Goal: Task Accomplishment & Management: Manage account settings

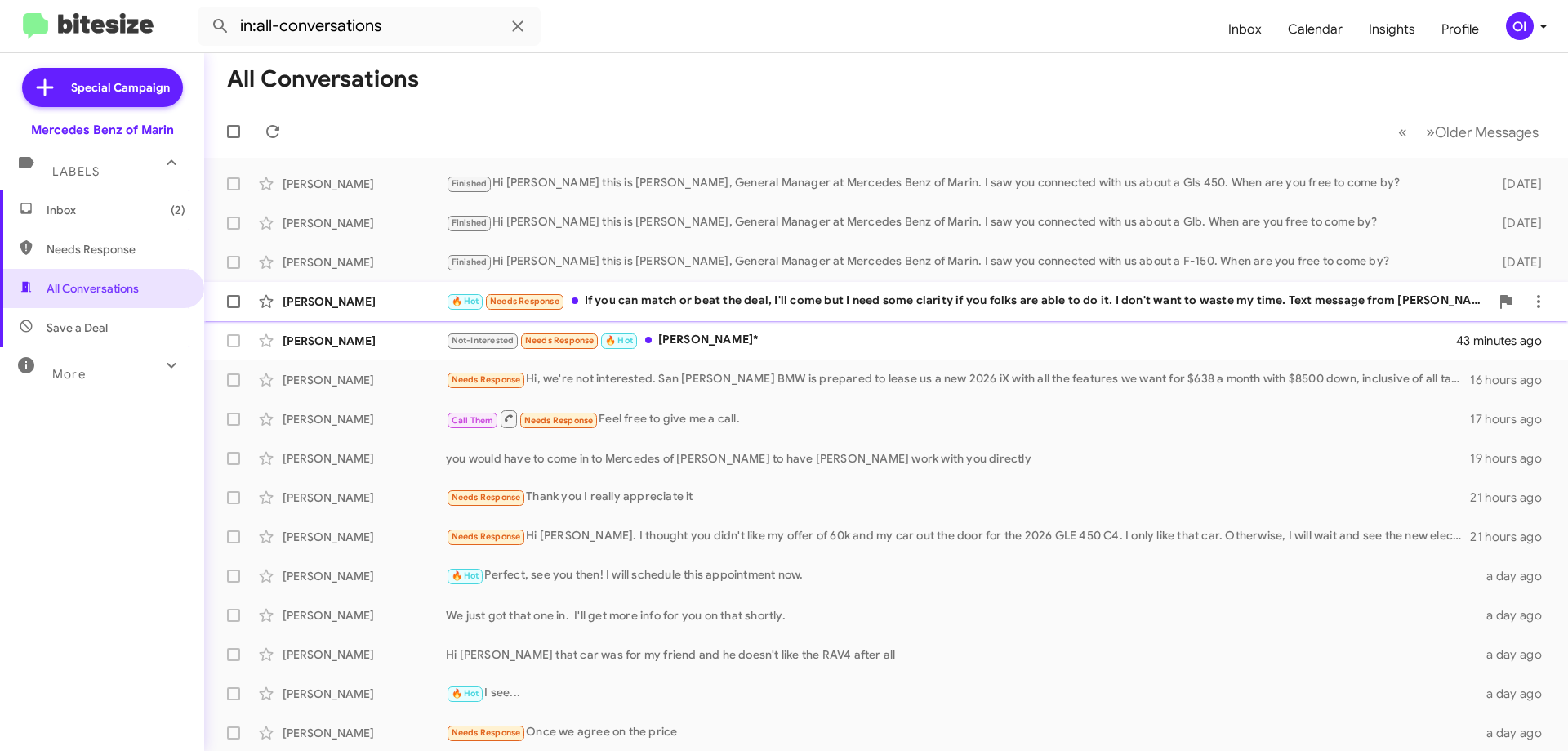
click at [779, 314] on div "[PERSON_NAME] 🔥 Hot Needs Response If you can match or beat the deal, I'll come…" at bounding box center [886, 302] width 1338 height 33
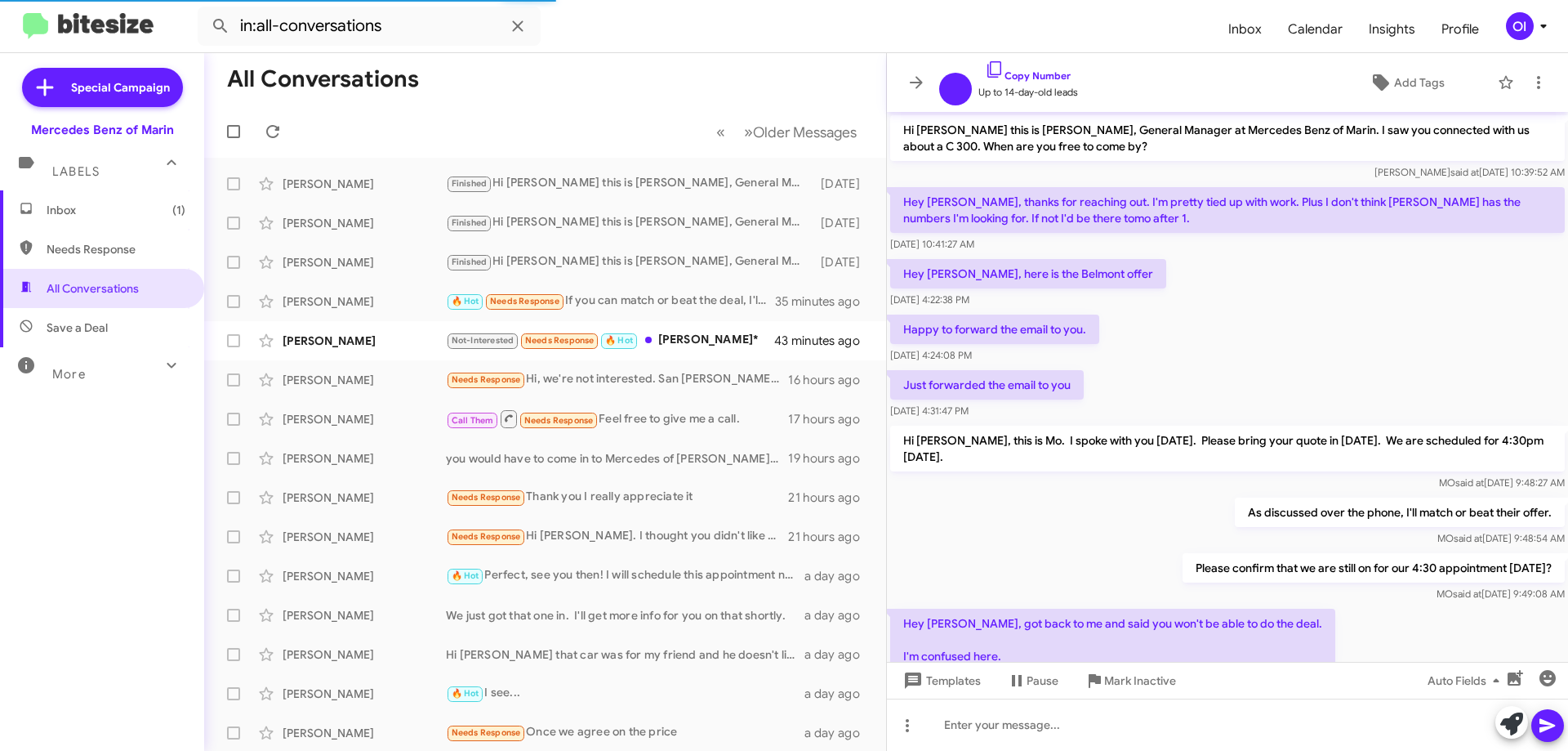
scroll to position [356, 0]
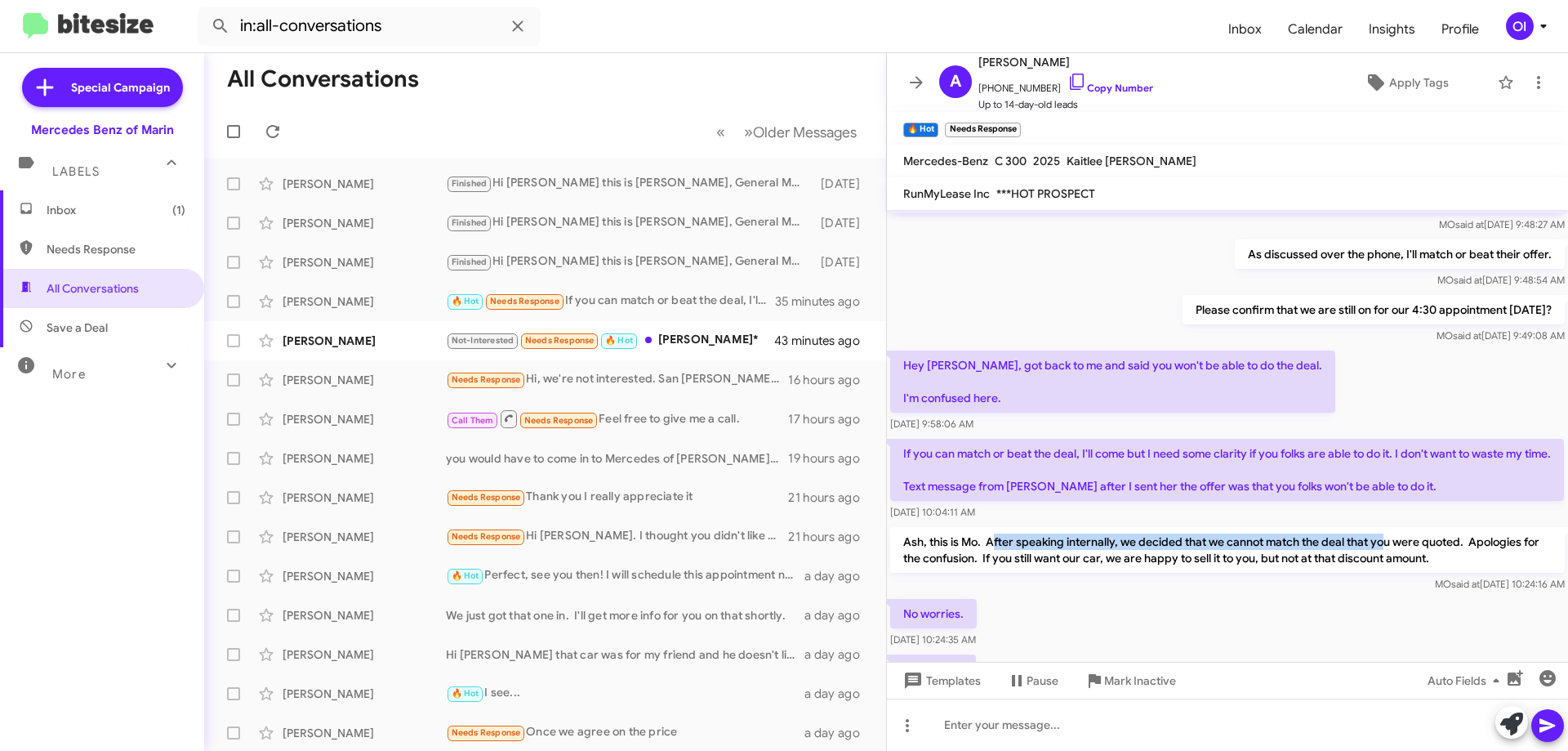
drag, startPoint x: 994, startPoint y: 534, endPoint x: 1383, endPoint y: 548, distance: 389.3
click at [1383, 548] on p "Ash, this is Mo. After speaking internally, we decided that we cannot match the…" at bounding box center [1227, 550] width 674 height 46
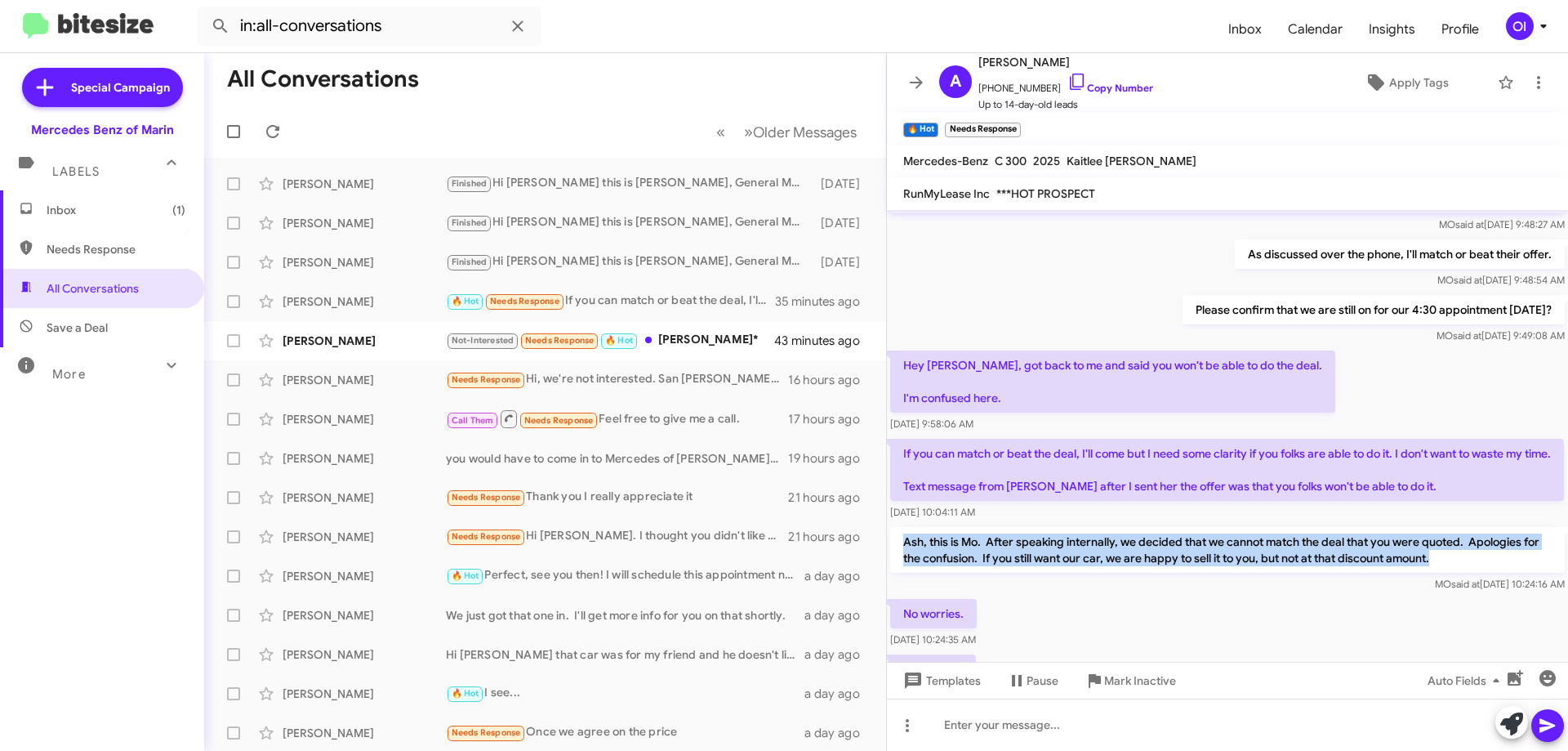
drag, startPoint x: 1495, startPoint y: 570, endPoint x: 901, endPoint y: 543, distance: 594.6
click at [901, 543] on p "Ash, this is Mo. After speaking internally, we decided that we cannot match the…" at bounding box center [1227, 550] width 674 height 46
click at [1120, 550] on p "Ash, this is Mo. After speaking internally, we decided that we cannot match the…" at bounding box center [1227, 550] width 674 height 46
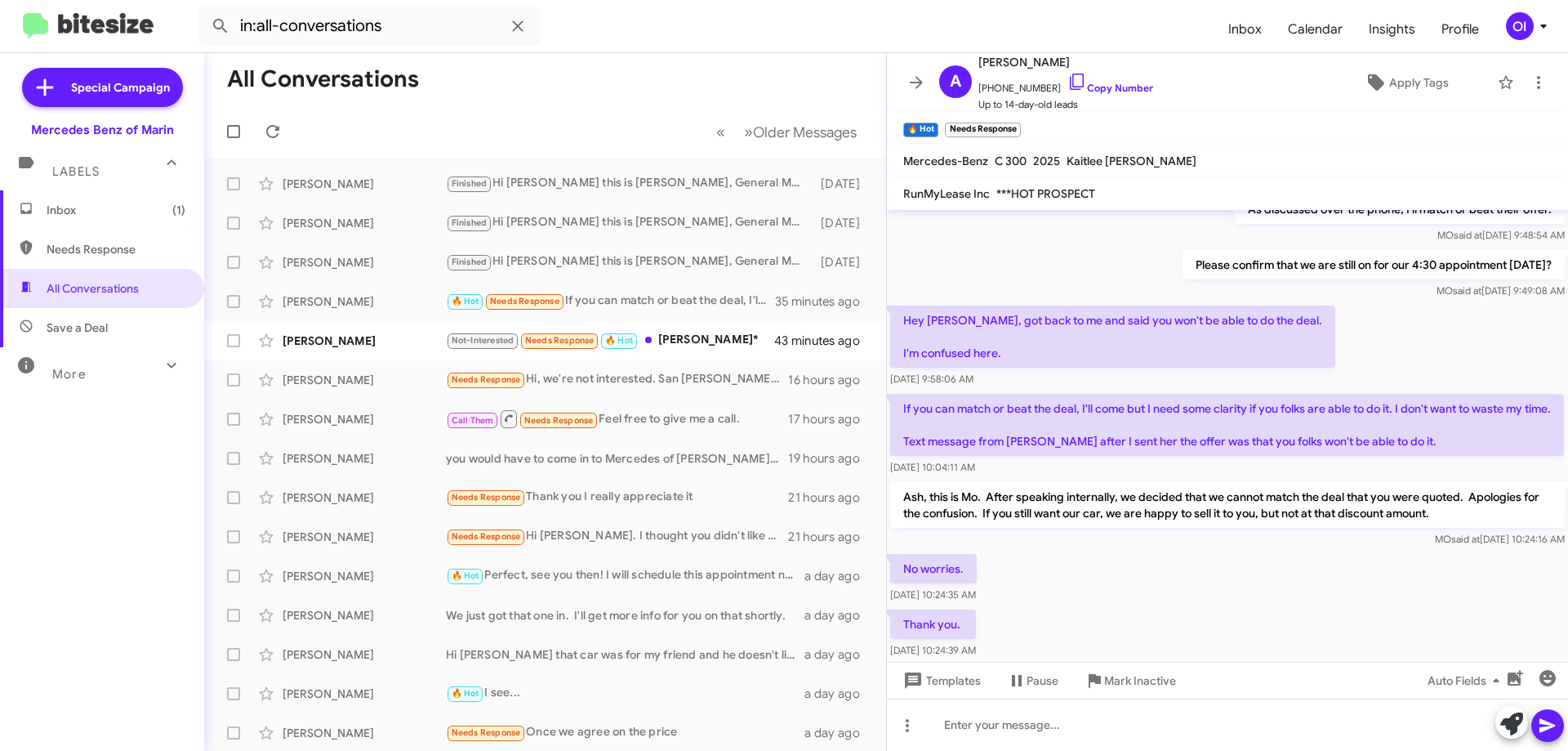
scroll to position [373, 0]
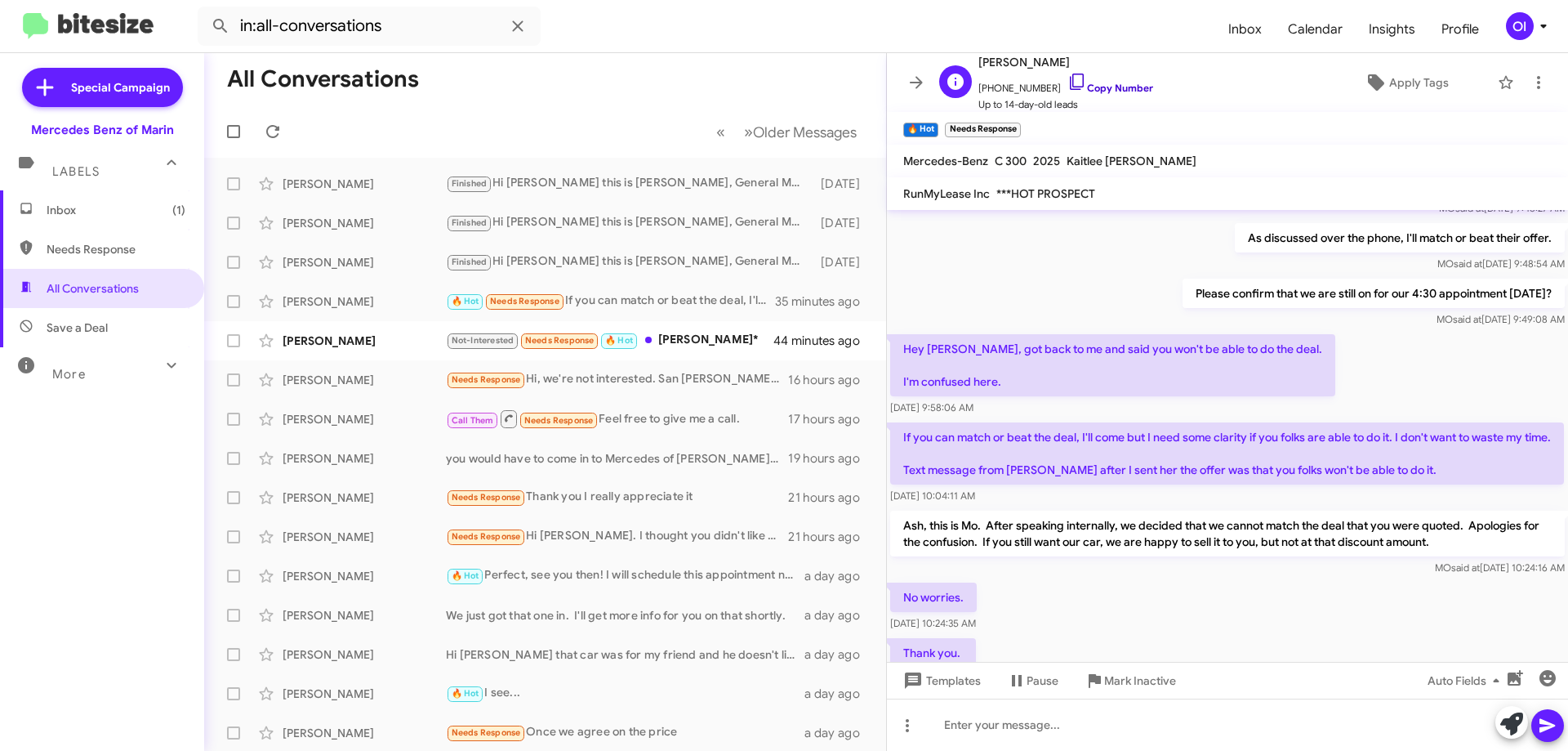
click at [1124, 90] on link "Copy Number" at bounding box center [1110, 87] width 85 height 12
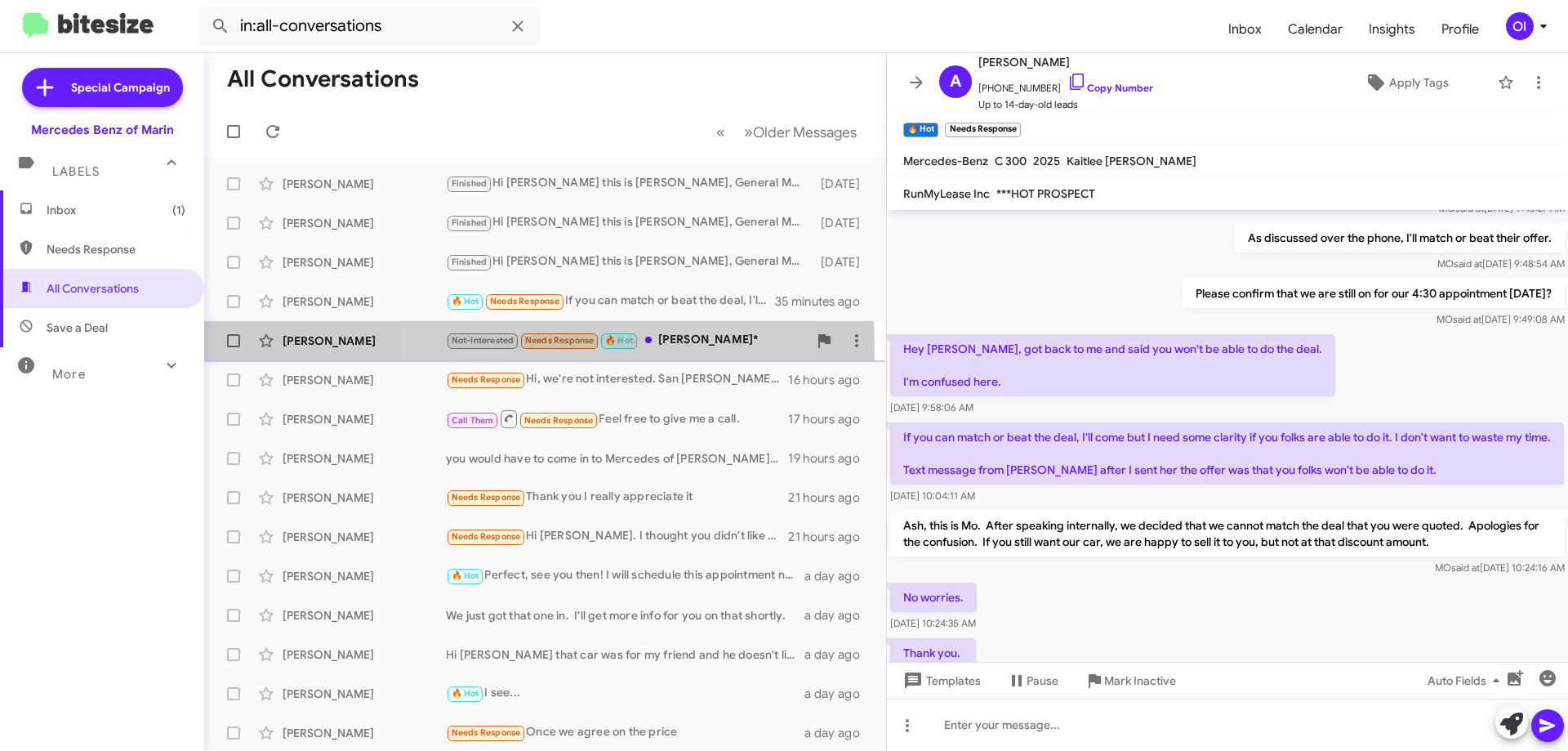
click at [534, 347] on small "Needs Response" at bounding box center [560, 341] width 77 height 16
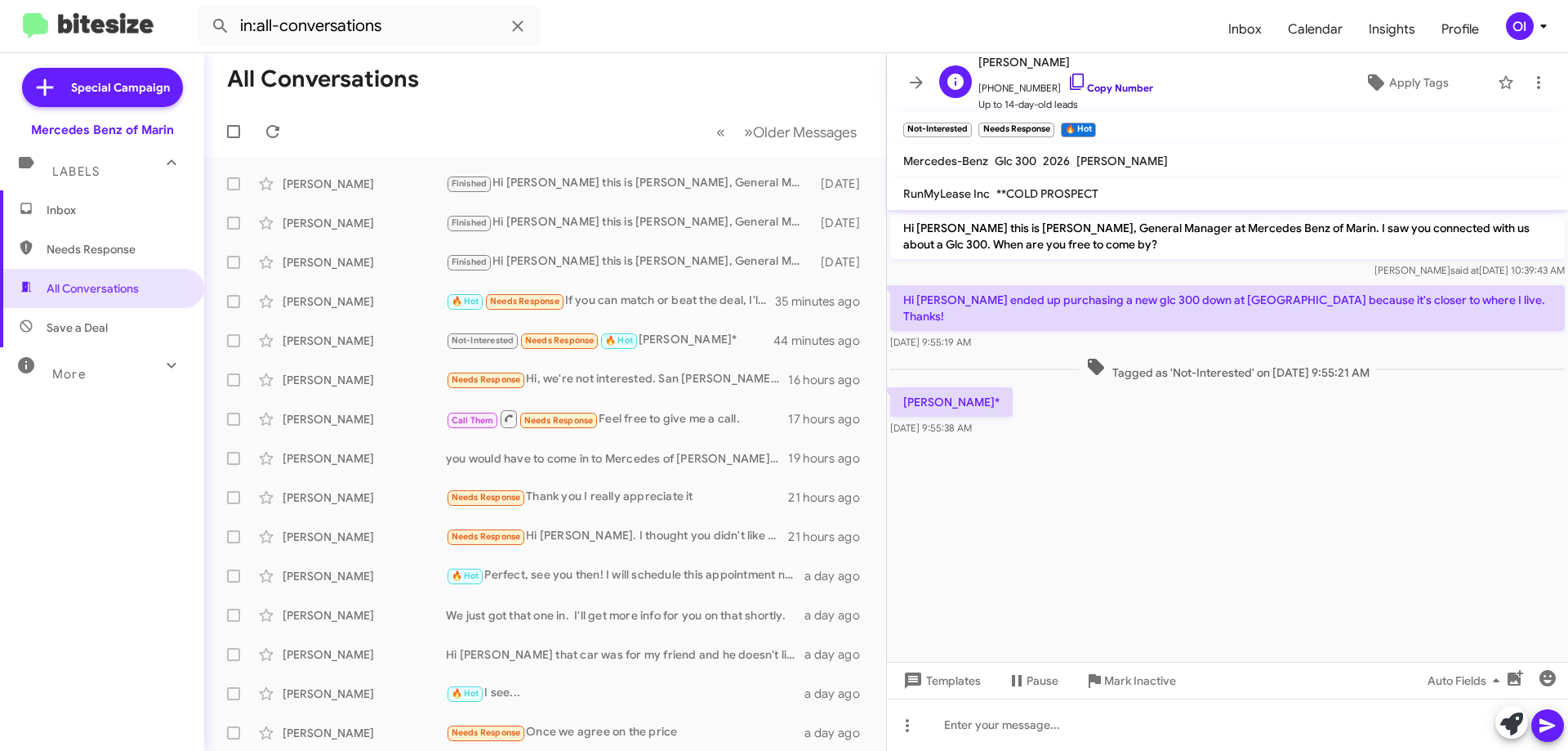
click at [1089, 92] on link "Copy Number" at bounding box center [1110, 87] width 85 height 12
click at [92, 199] on span "Inbox" at bounding box center [102, 209] width 205 height 39
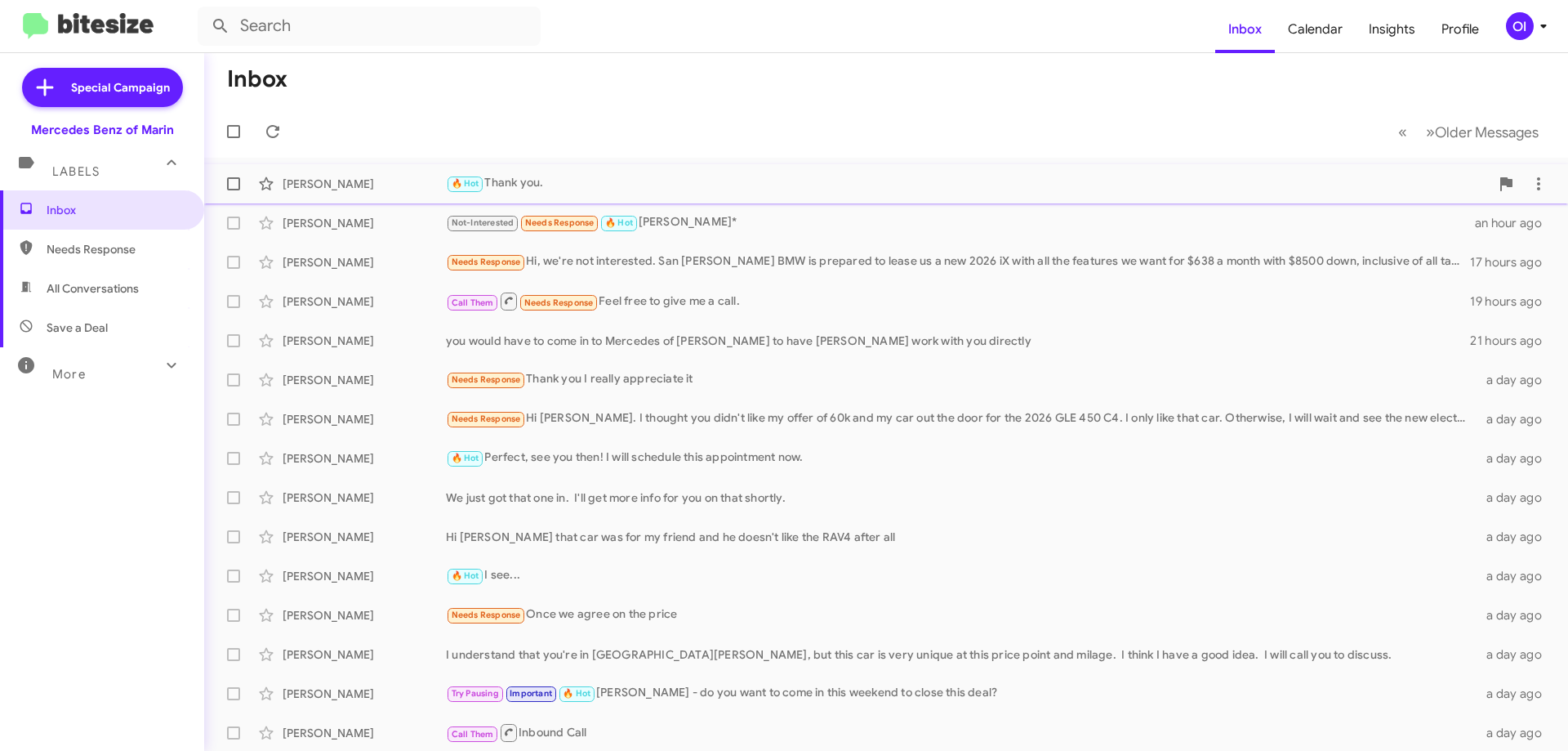
click at [443, 188] on div "[PERSON_NAME]" at bounding box center [364, 184] width 163 height 17
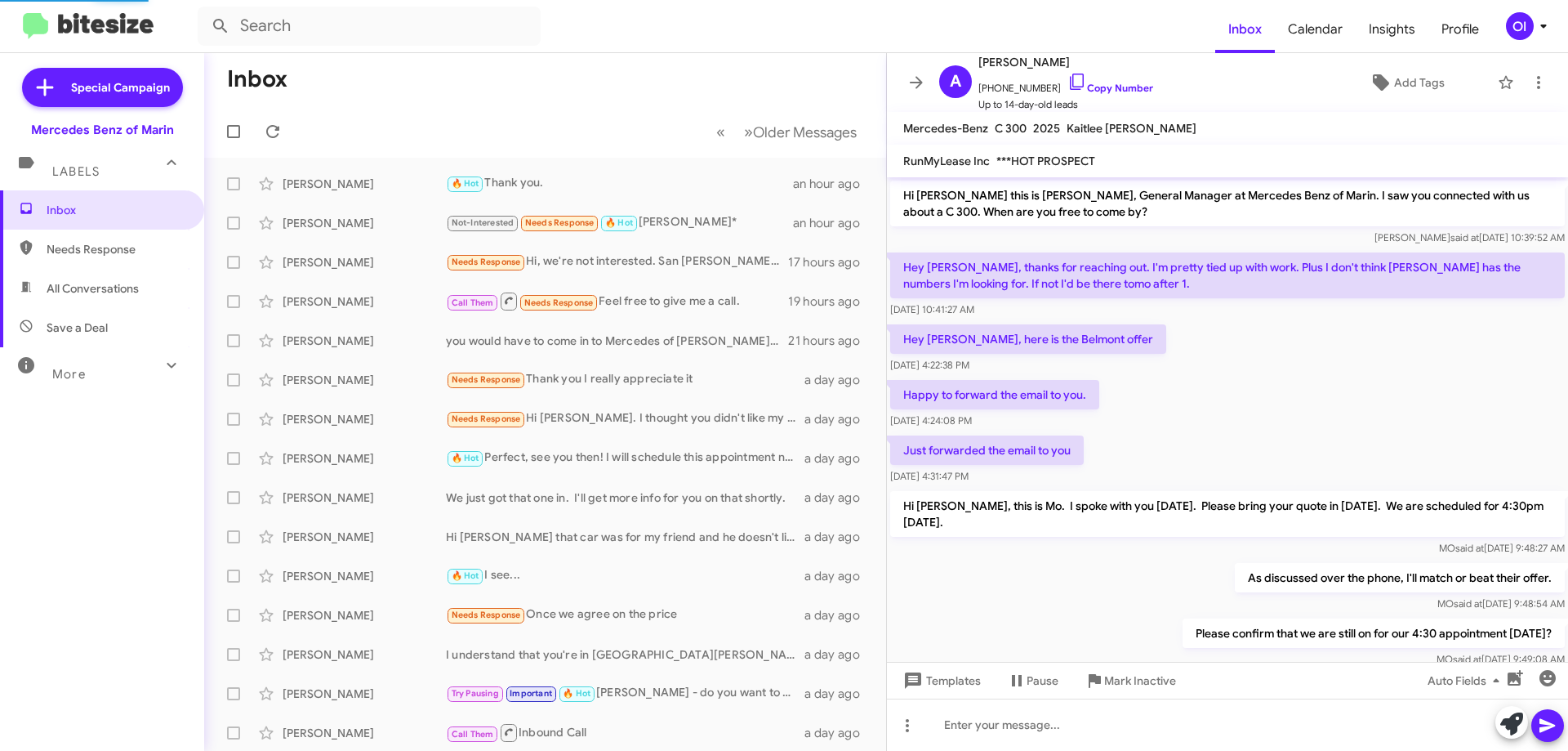
scroll to position [421, 0]
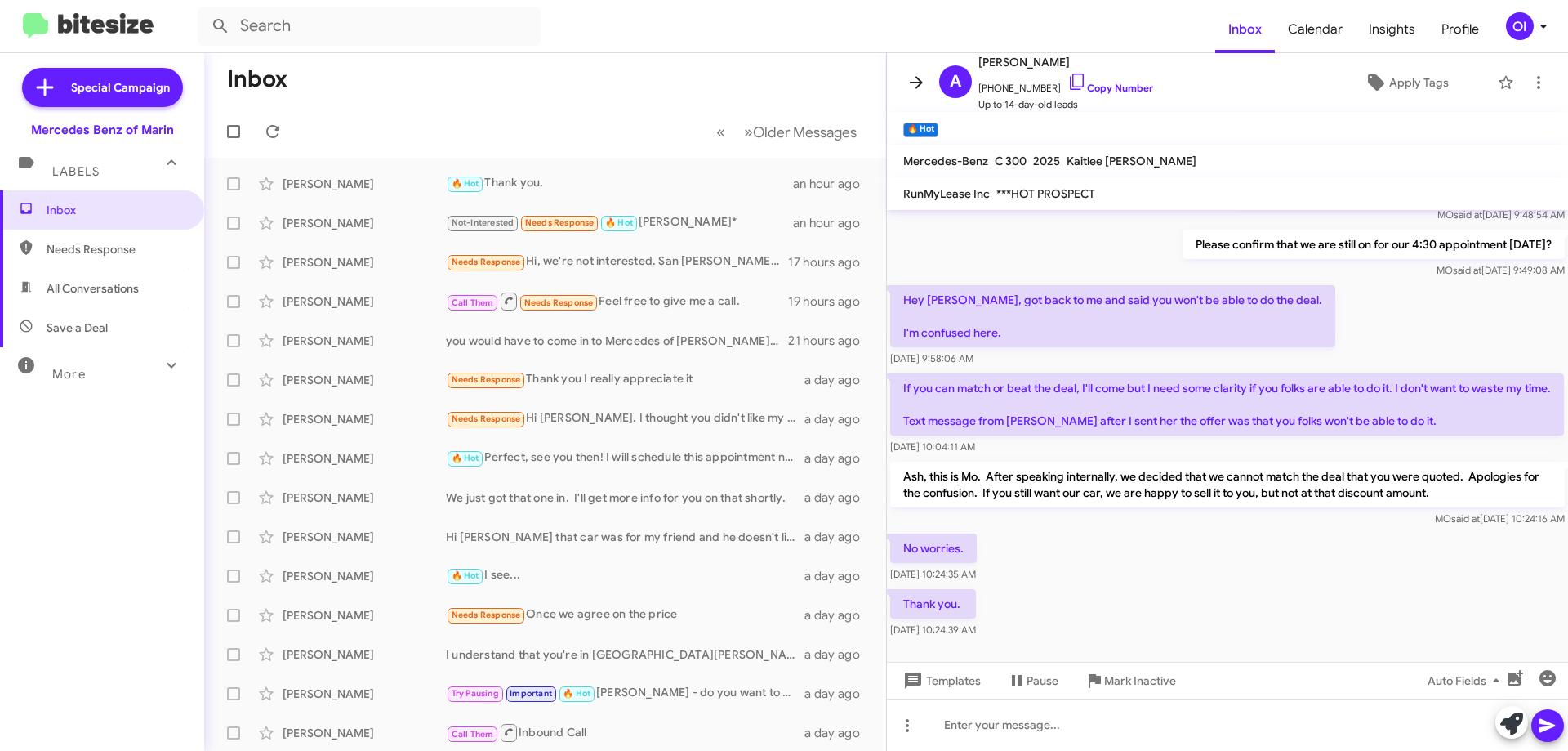
click at [916, 84] on icon at bounding box center [916, 82] width 19 height 19
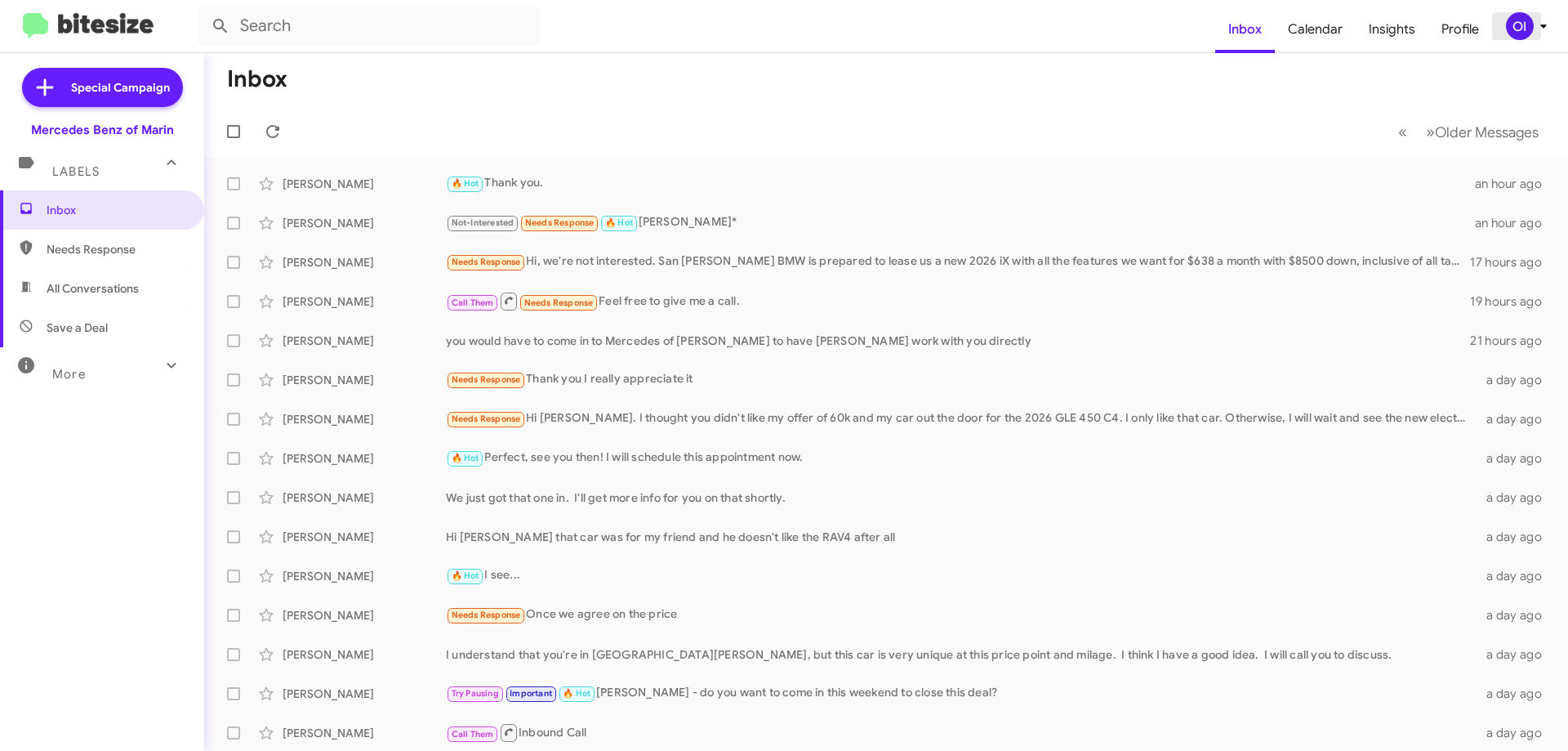
click at [1537, 36] on span "OI" at bounding box center [1529, 26] width 49 height 28
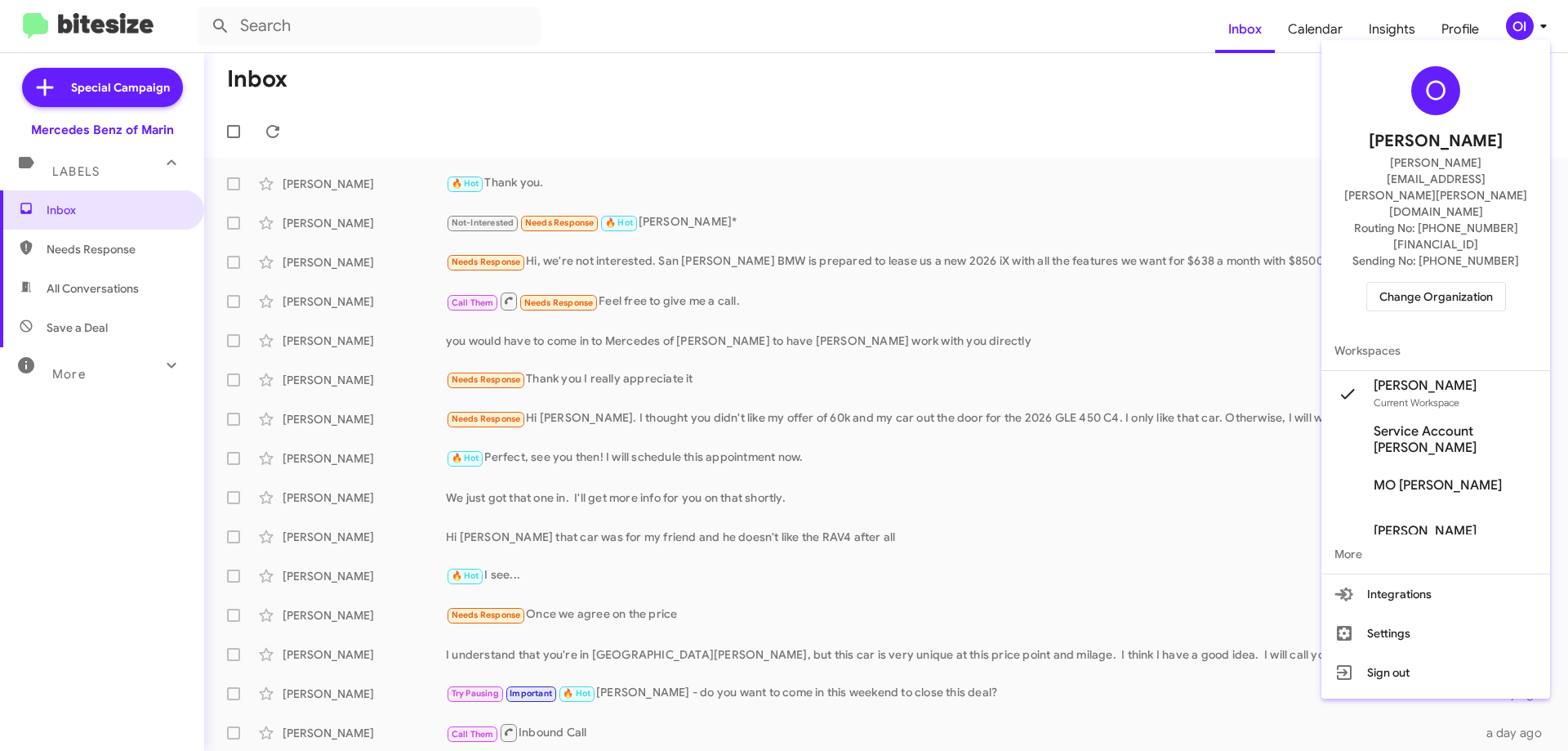
click at [1473, 283] on span "Change Organization" at bounding box center [1437, 297] width 114 height 28
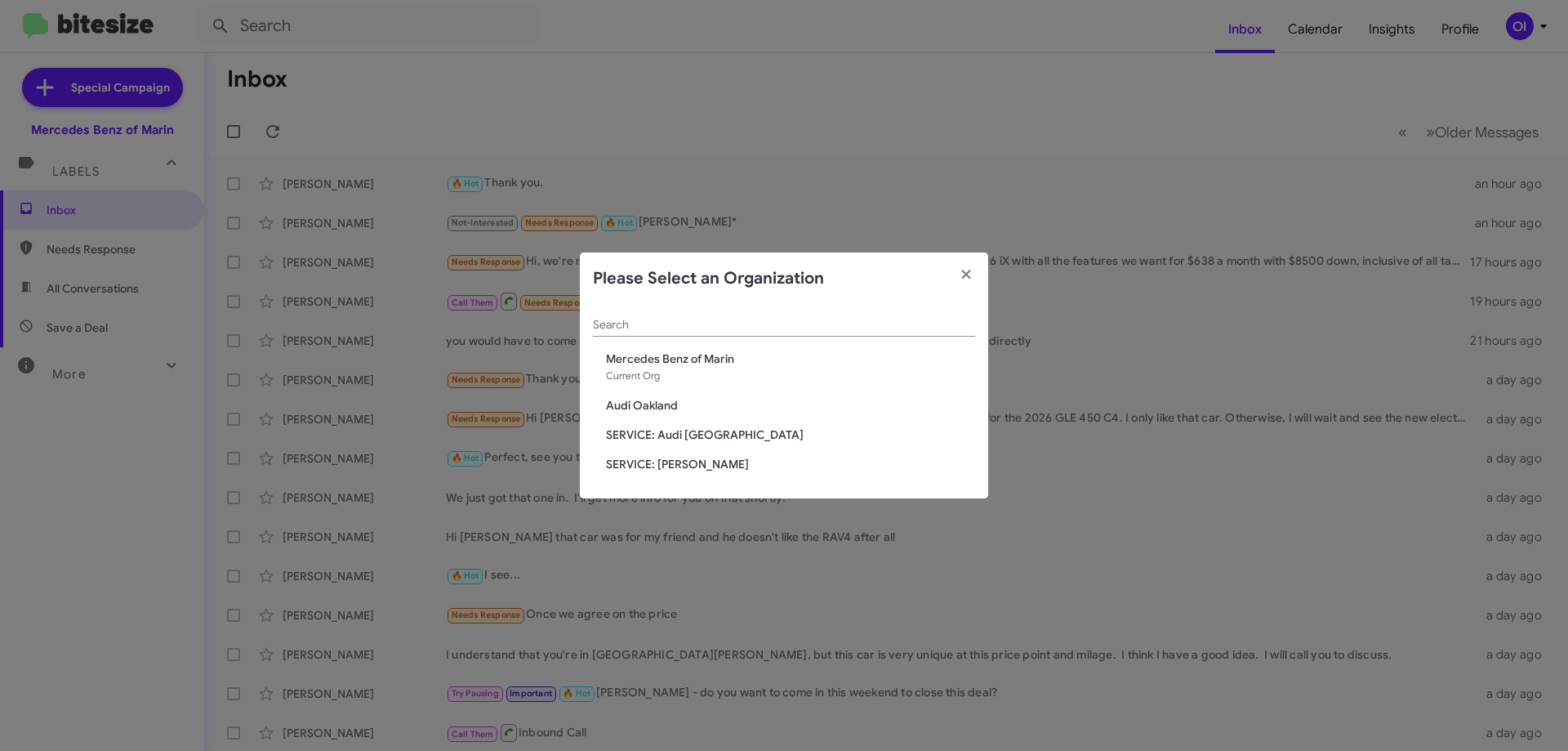
click at [710, 465] on span "SERVICE: [PERSON_NAME]" at bounding box center [791, 465] width 369 height 17
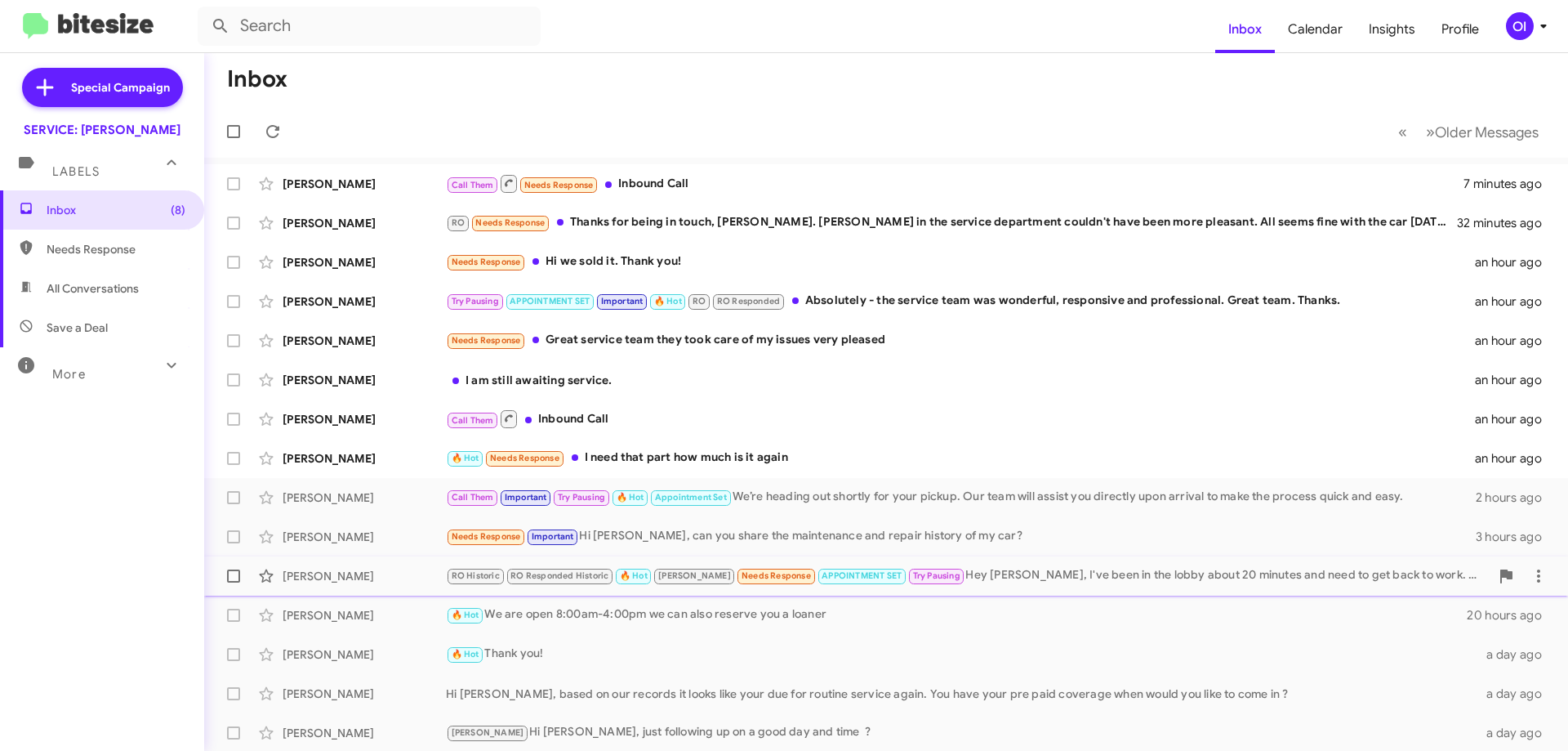
click at [704, 590] on div "Caitlin Hahn RO Historic RO Responded Historic 🔥 Hot RAUL Needs Response APPOIN…" at bounding box center [886, 577] width 1338 height 33
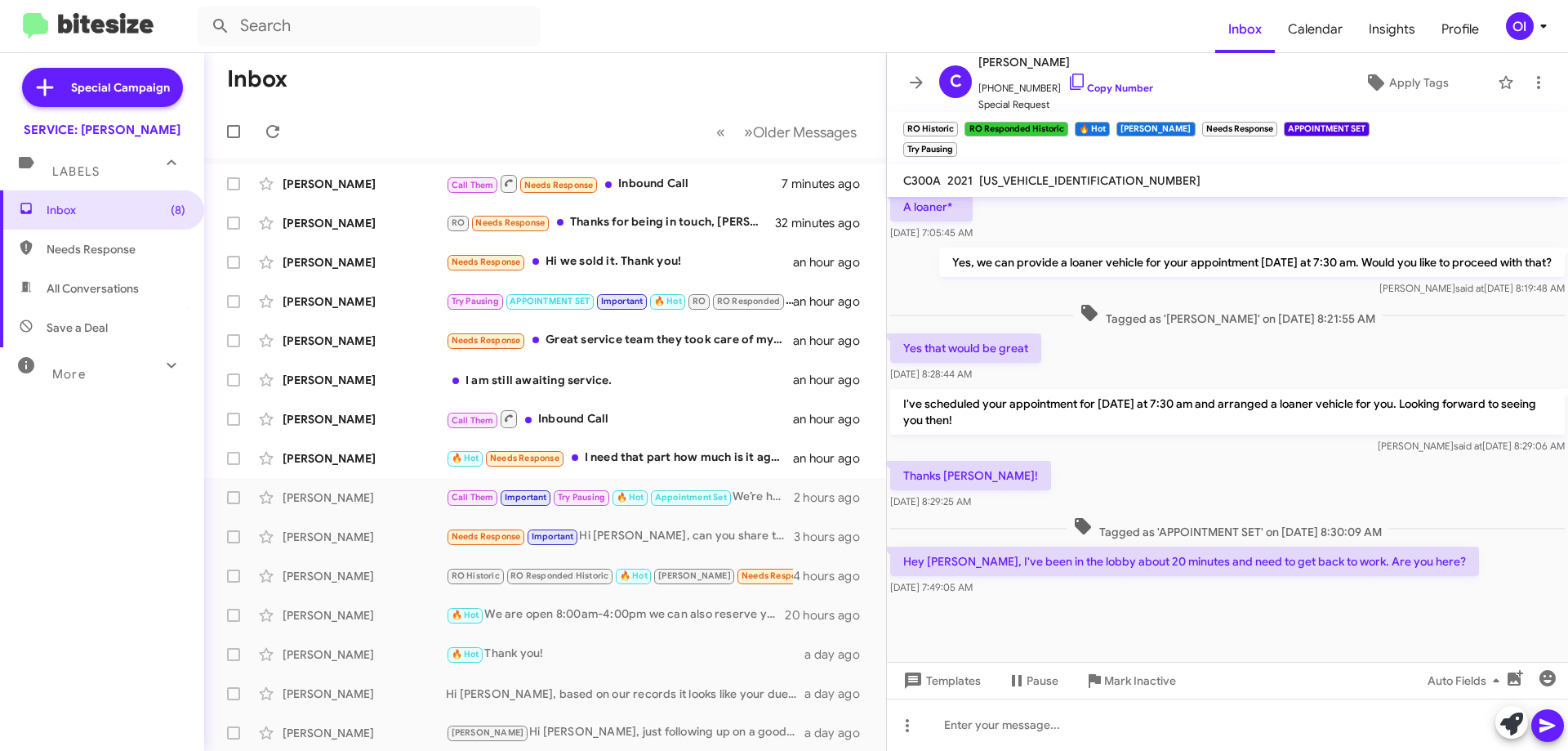
scroll to position [792, 0]
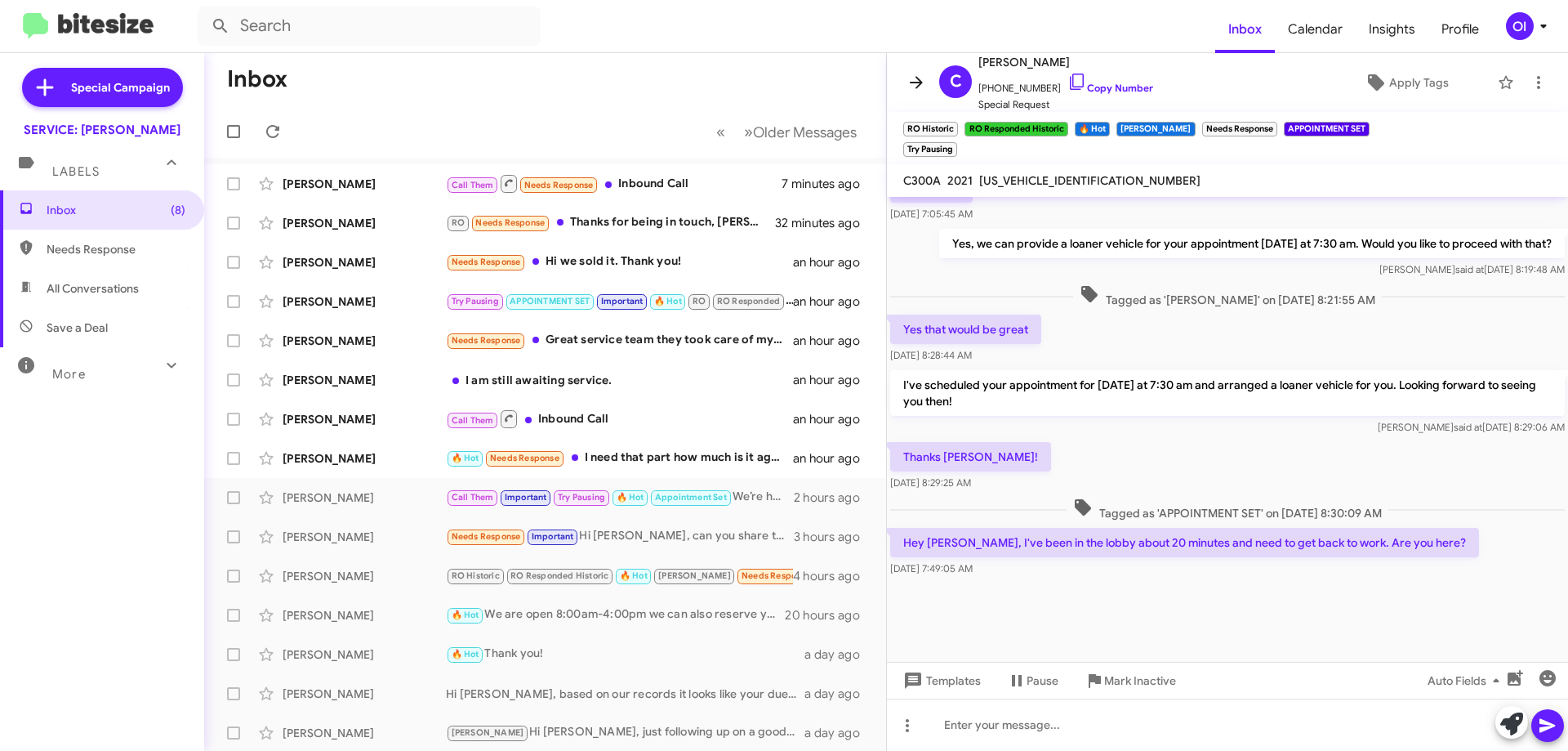
click at [915, 91] on icon at bounding box center [916, 82] width 19 height 19
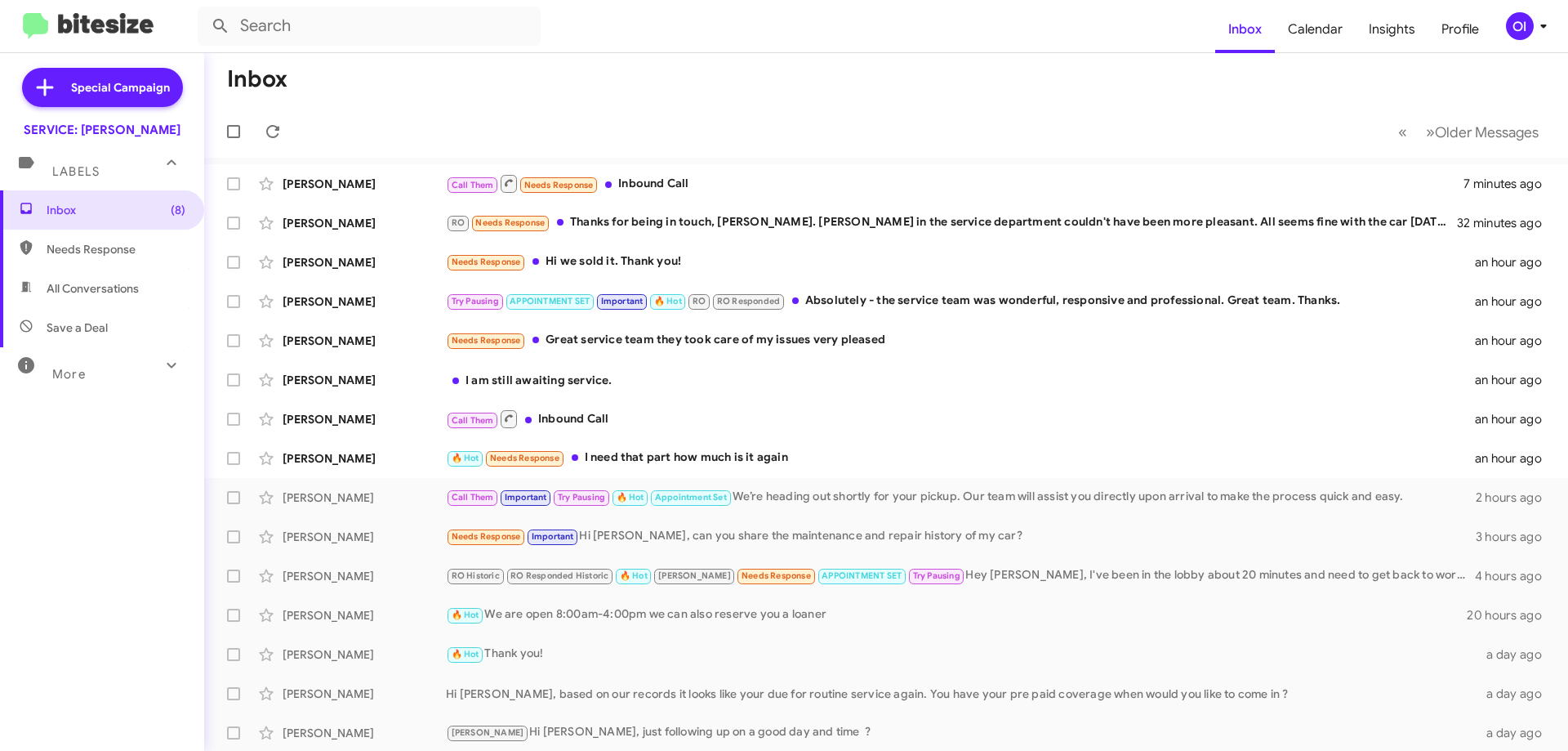
click at [108, 294] on span "All Conversations" at bounding box center [93, 288] width 93 height 17
type input "in:all-conversations"
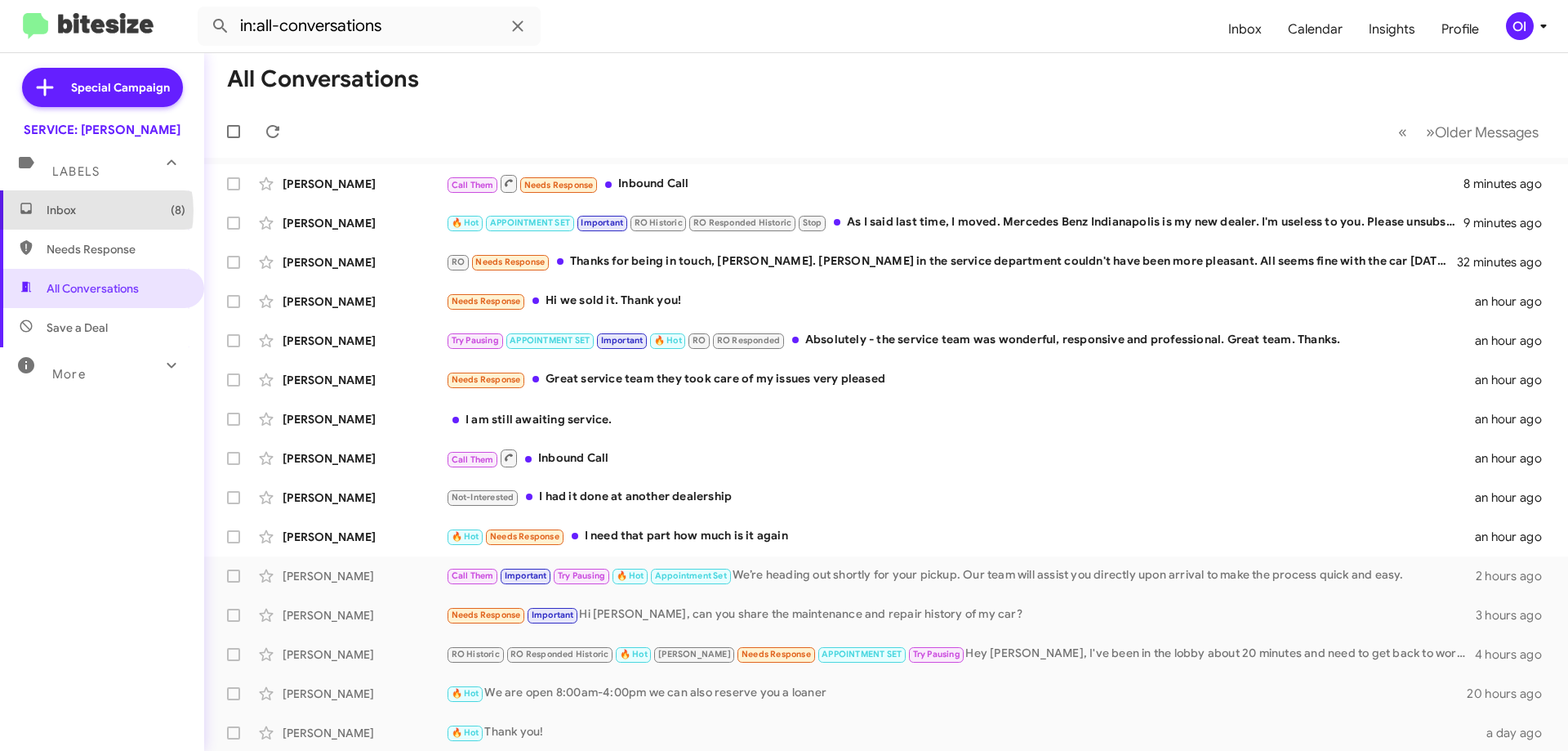
click at [78, 211] on span "Inbox (8)" at bounding box center [116, 210] width 139 height 17
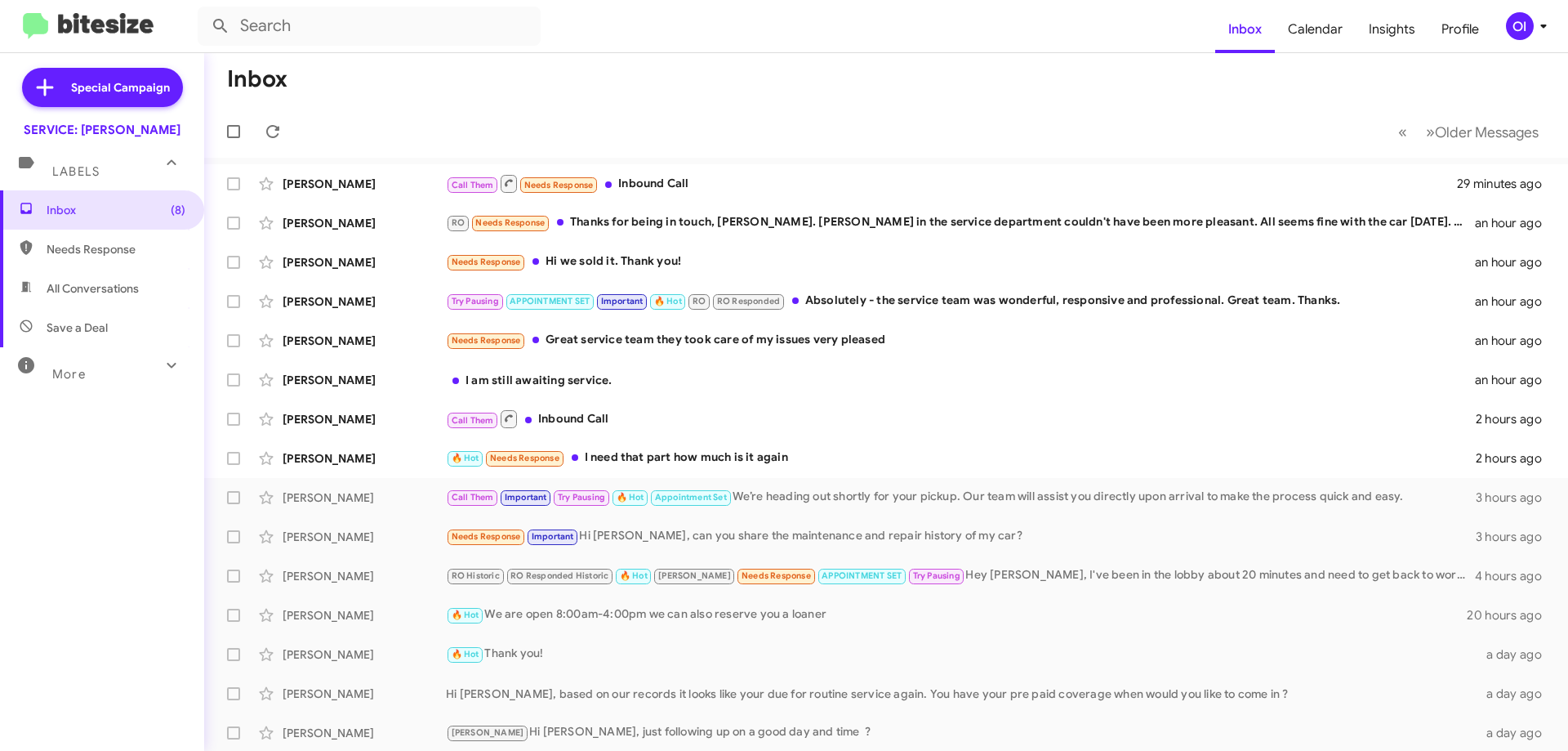
click at [1522, 30] on div "OI" at bounding box center [1520, 26] width 28 height 28
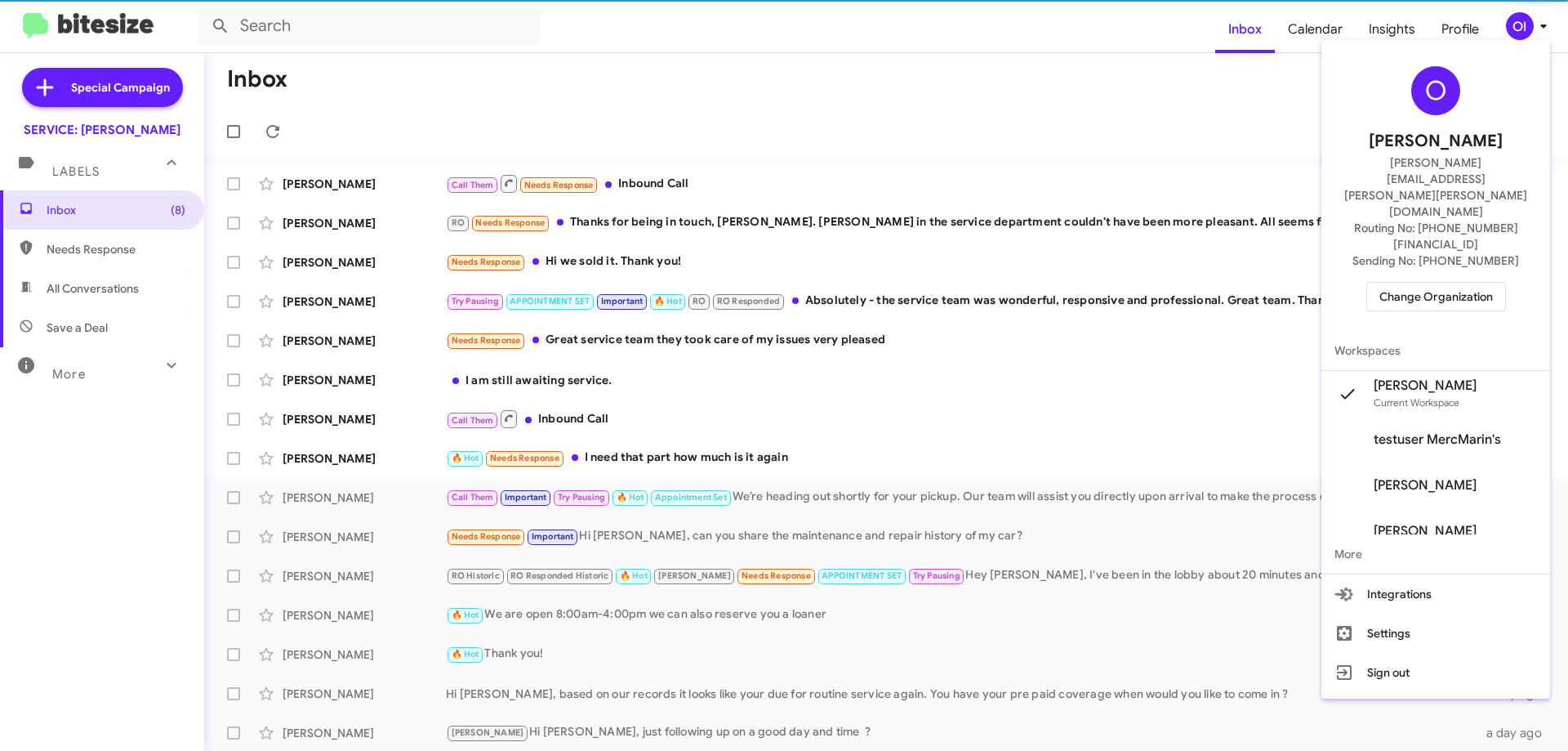
click at [1429, 282] on button "Change Organization" at bounding box center [1436, 297] width 139 height 29
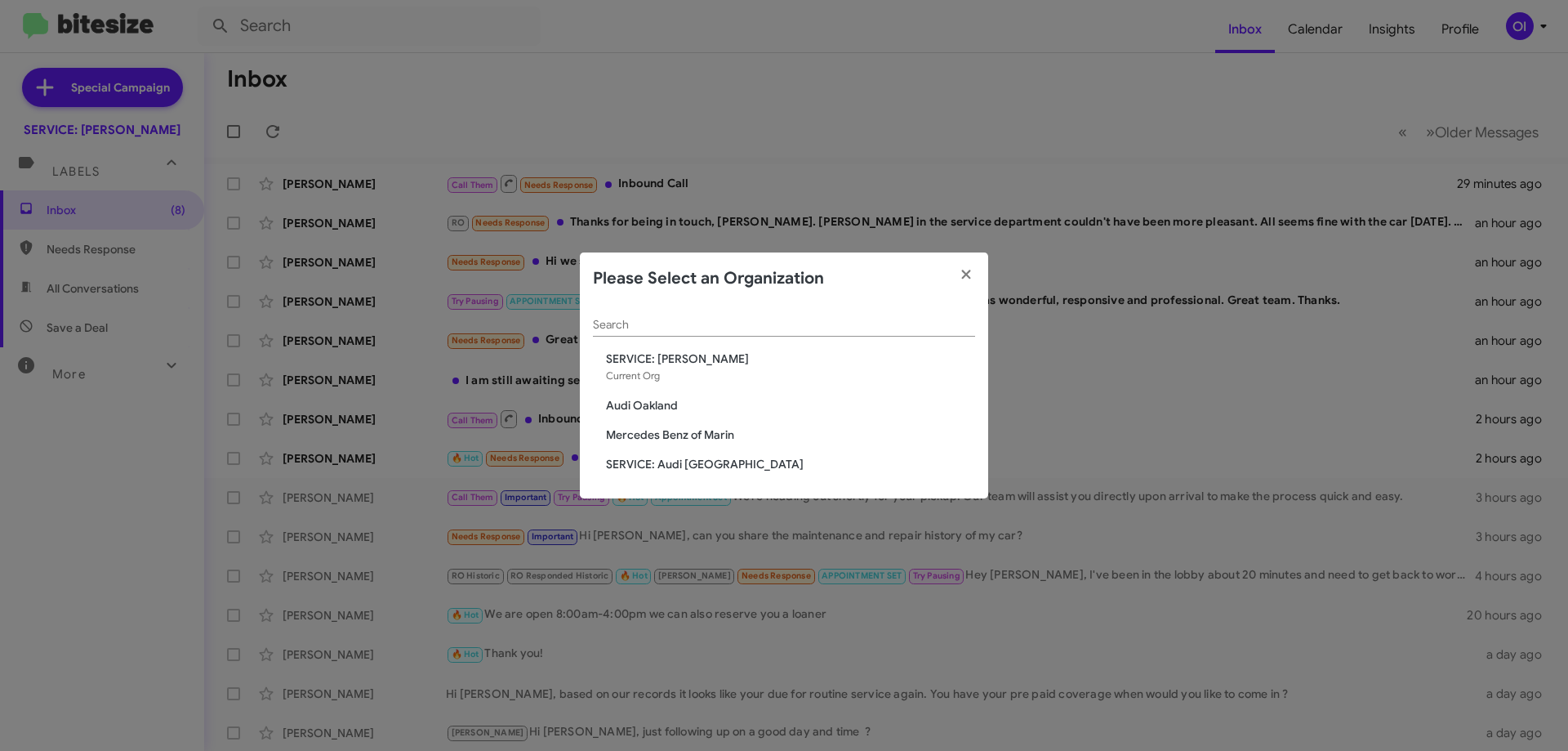
click at [667, 436] on span "Mercedes Benz of Marin" at bounding box center [791, 435] width 369 height 17
